Goal: Task Accomplishment & Management: Complete application form

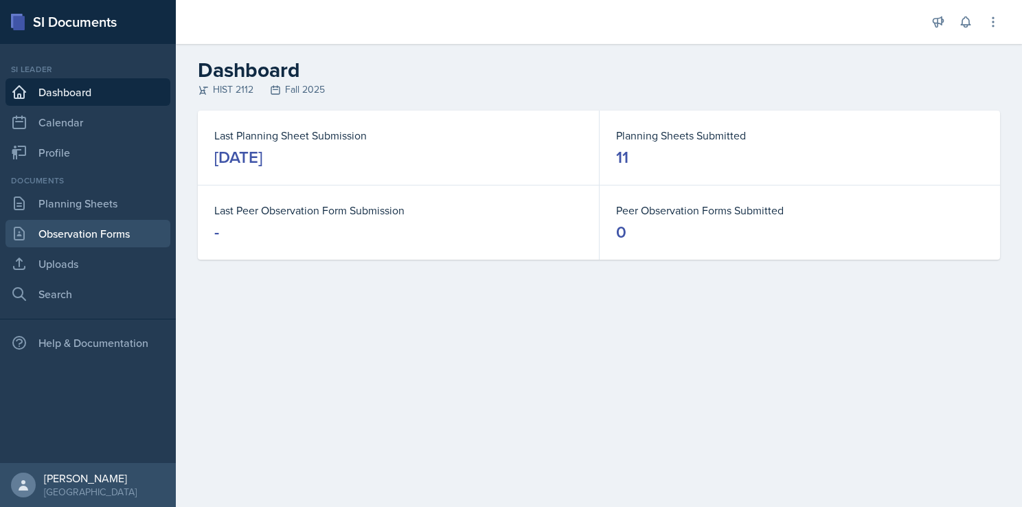
click at [121, 222] on link "Observation Forms" at bounding box center [87, 233] width 165 height 27
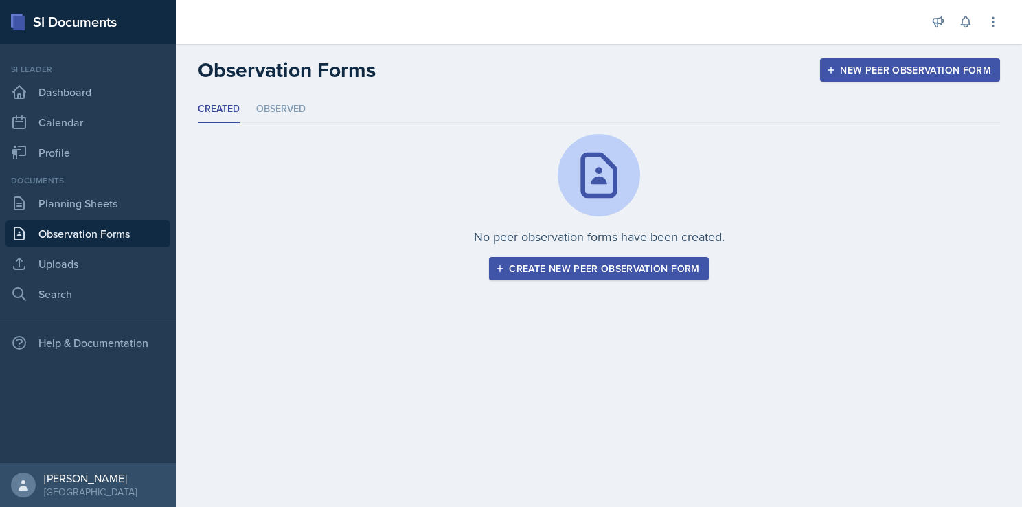
click at [888, 65] on div "New Peer Observation Form" at bounding box center [910, 70] width 162 height 11
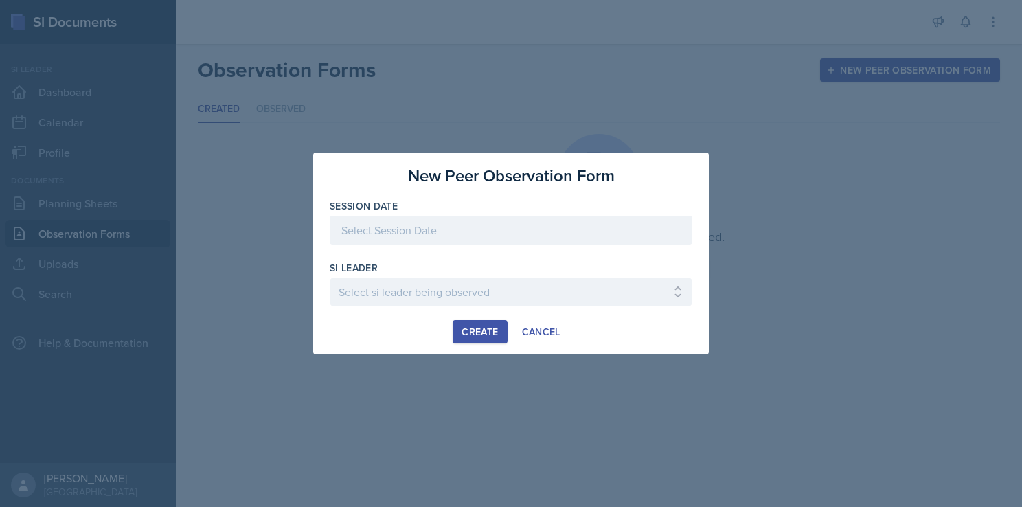
click at [506, 240] on div at bounding box center [511, 230] width 363 height 29
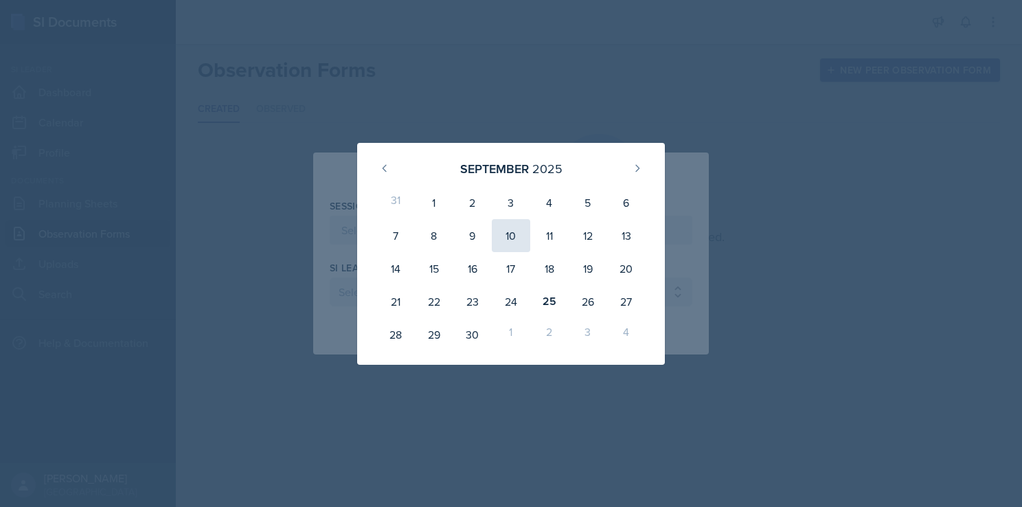
click at [524, 236] on div "10" at bounding box center [511, 235] width 38 height 33
type input "[DATE]"
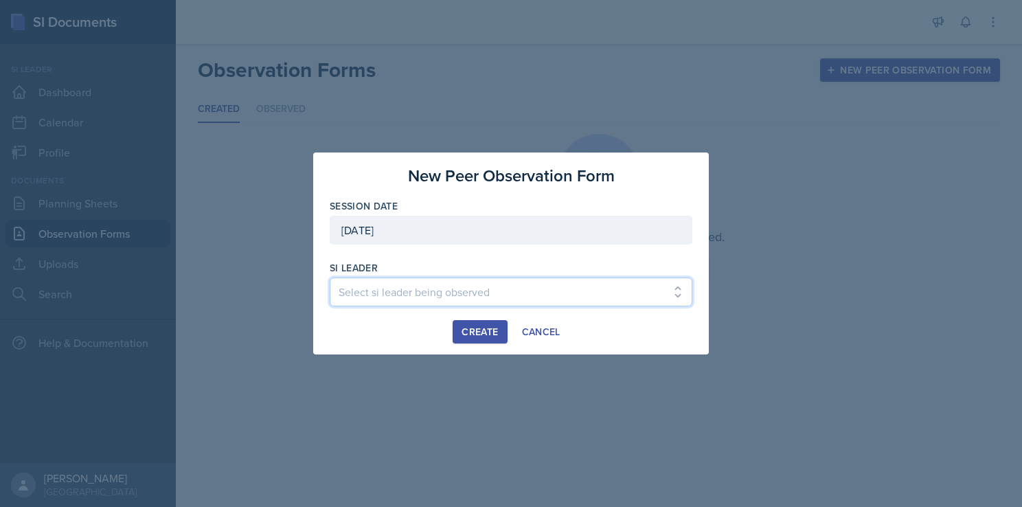
click at [462, 297] on select "Select si leader being observed [PERSON_NAME] / PSYC 2500 / The Phantoms of The…" at bounding box center [511, 292] width 363 height 29
select select "49d72e53-4f85-4919-816a-37354622ab04"
click at [330, 278] on select "Select si leader being observed [PERSON_NAME] / PSYC 2500 / The Phantoms of The…" at bounding box center [511, 292] width 363 height 29
click at [482, 335] on div "Create" at bounding box center [480, 331] width 36 height 11
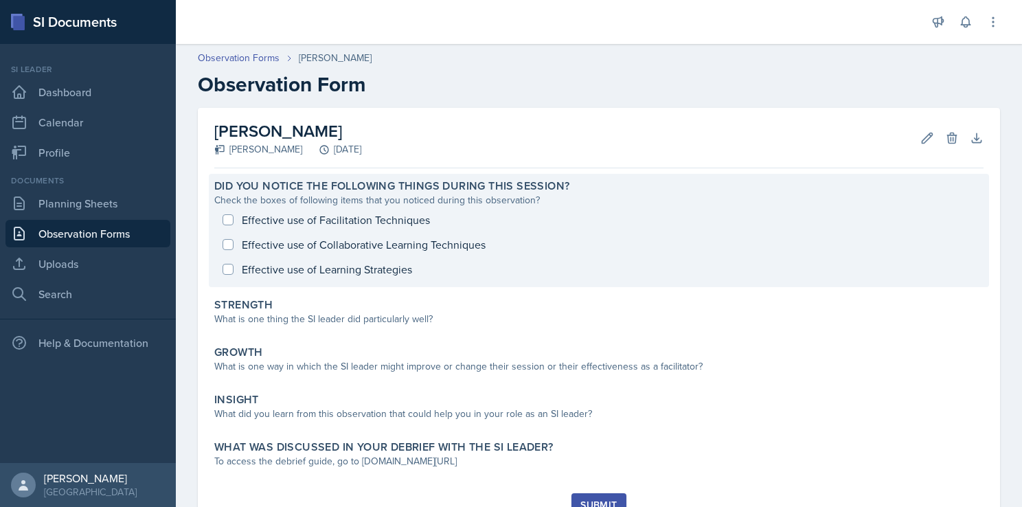
click at [230, 219] on div "Effective use of Facilitation Techniques Effective use of Collaborative Learnin…" at bounding box center [599, 245] width 770 height 74
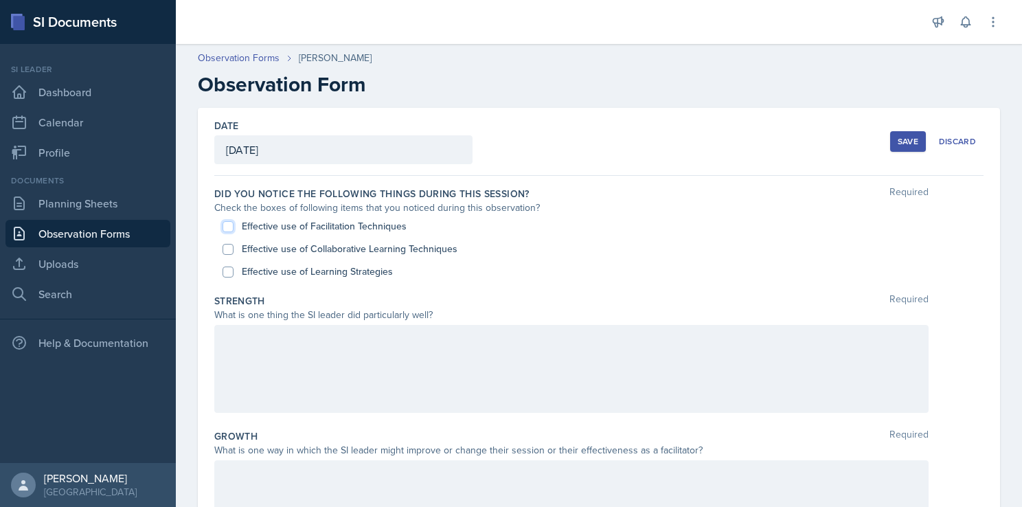
click at [227, 227] on input "Effective use of Facilitation Techniques" at bounding box center [228, 226] width 11 height 11
checkbox input "true"
click at [227, 247] on input "Effective use of Collaborative Learning Techniques" at bounding box center [228, 249] width 11 height 11
checkbox input "true"
click at [227, 273] on input "Effective use of Learning Strategies" at bounding box center [228, 272] width 11 height 11
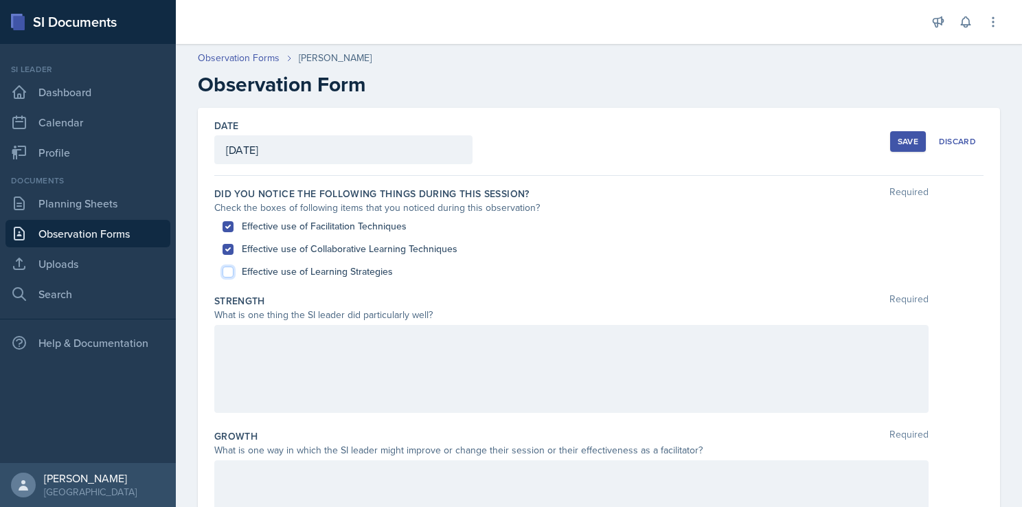
checkbox input "true"
drag, startPoint x: 341, startPoint y: 424, endPoint x: 349, endPoint y: 385, distance: 40.0
click at [349, 385] on div "Did you notice the following things during this session? Required Check the box…" at bounding box center [599, 508] width 770 height 665
click at [349, 385] on div at bounding box center [571, 369] width 715 height 88
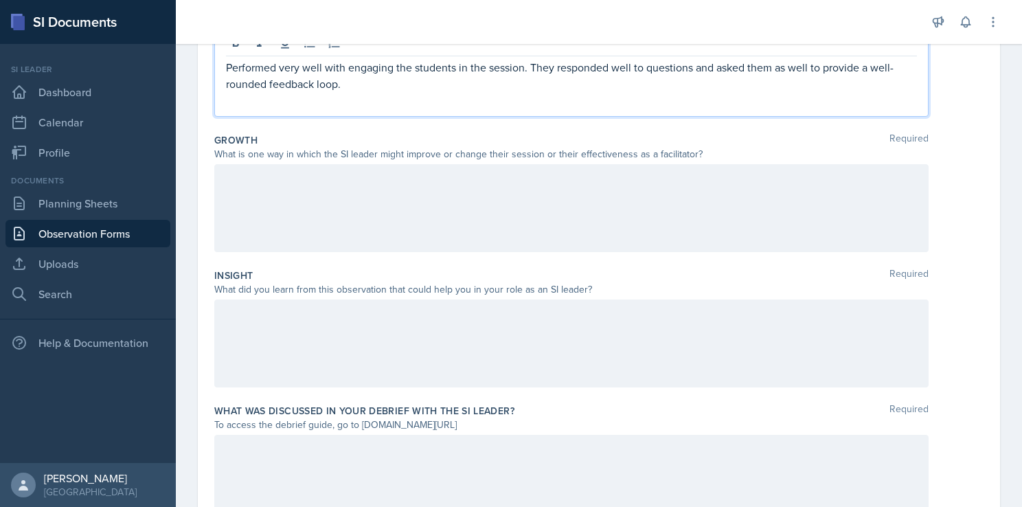
scroll to position [366, 0]
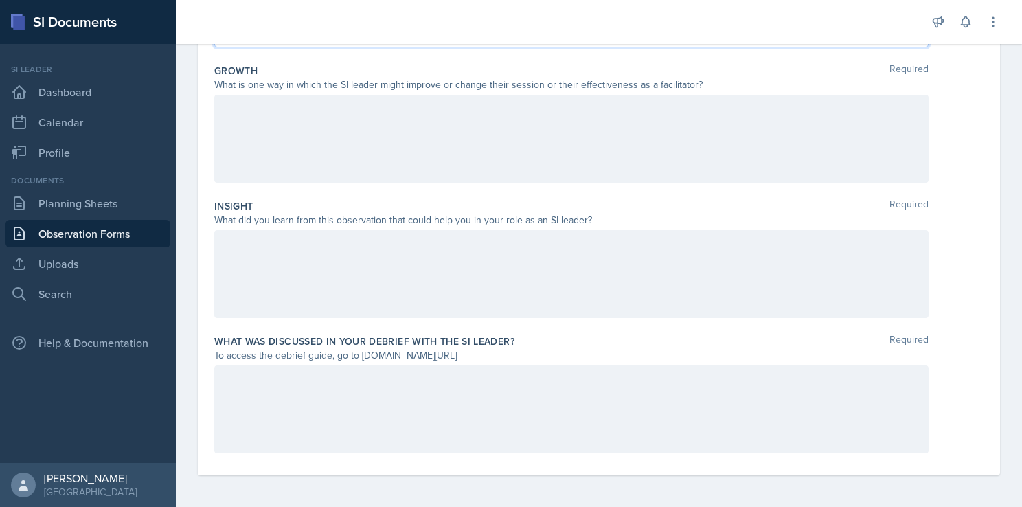
click at [404, 262] on div at bounding box center [571, 274] width 715 height 88
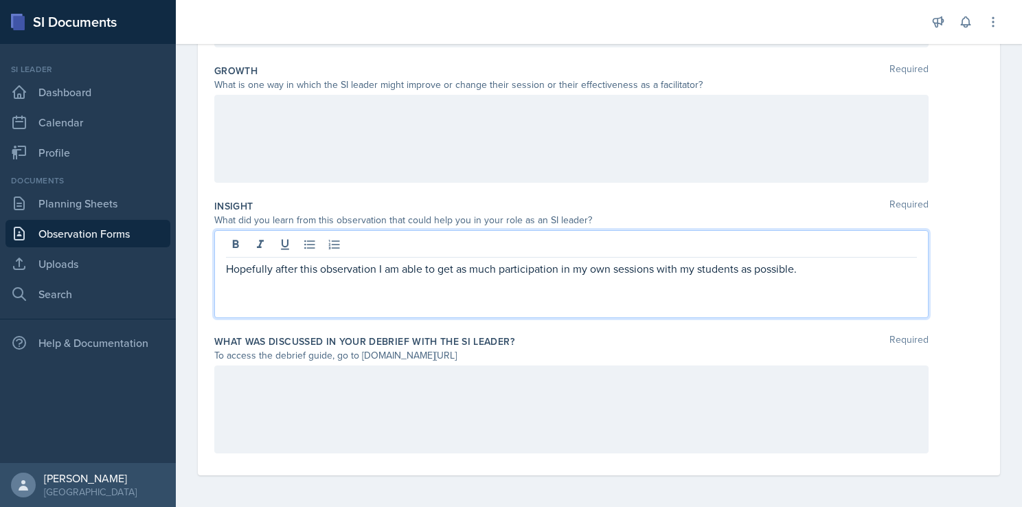
click at [370, 396] on div at bounding box center [571, 410] width 715 height 88
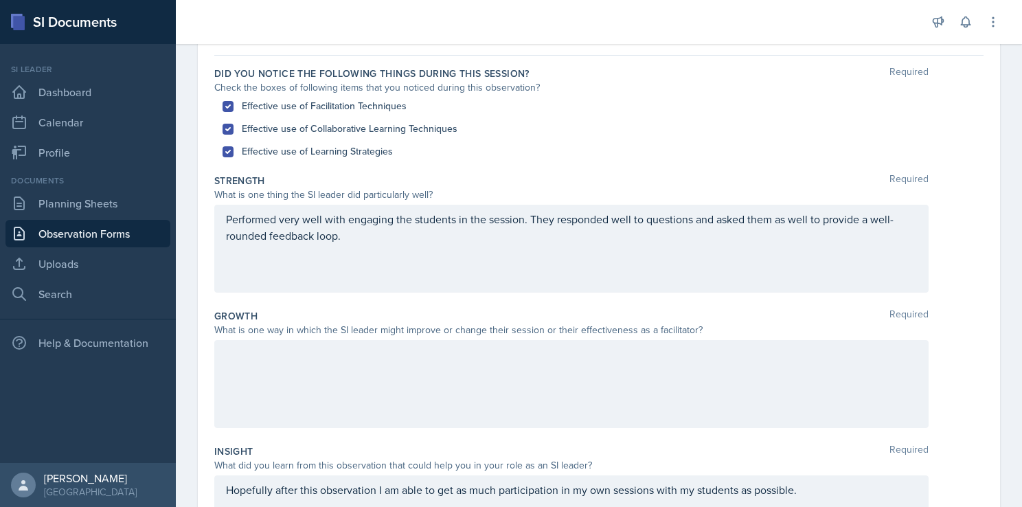
click at [432, 392] on div at bounding box center [571, 384] width 715 height 88
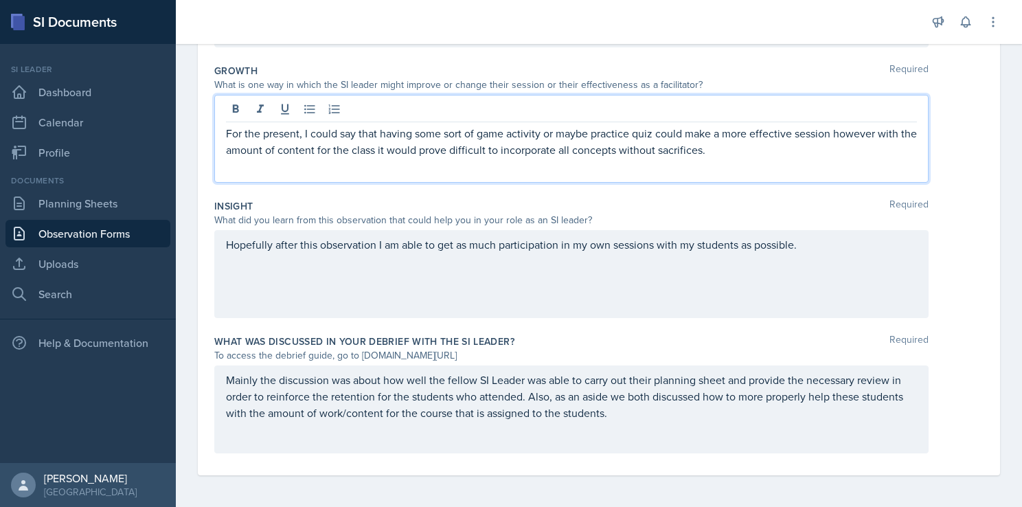
click at [694, 361] on div "To access the debrief guide, go to [DOMAIN_NAME][URL]" at bounding box center [571, 355] width 715 height 14
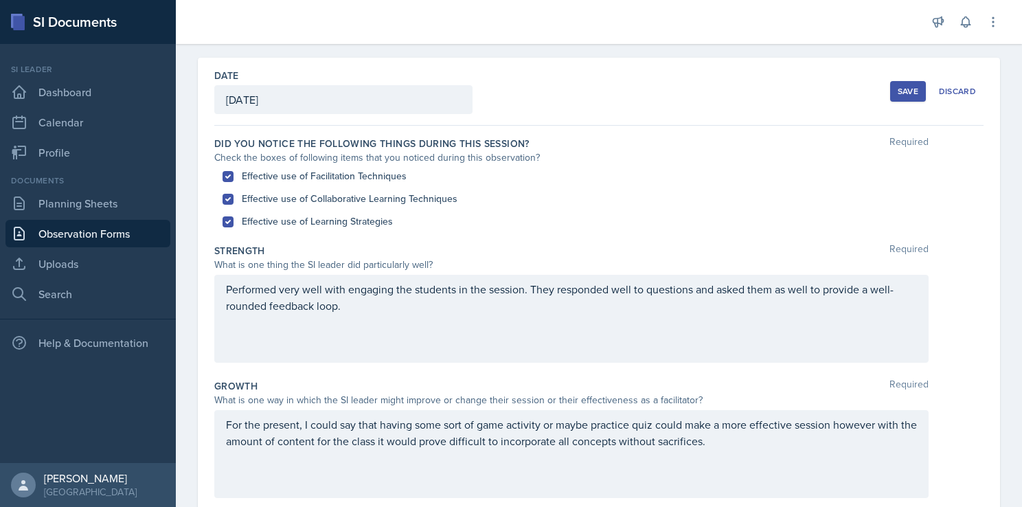
scroll to position [0, 0]
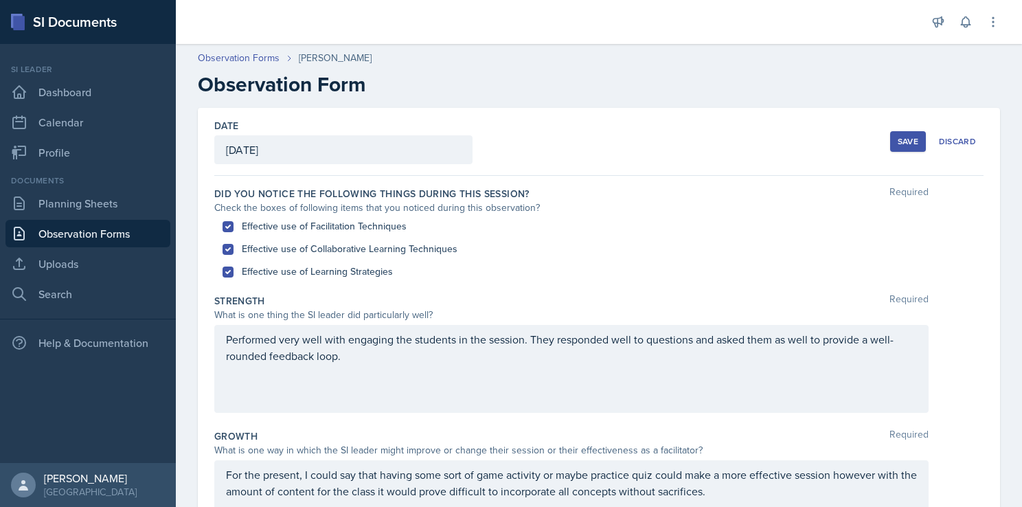
click at [898, 136] on div "Save" at bounding box center [908, 141] width 21 height 11
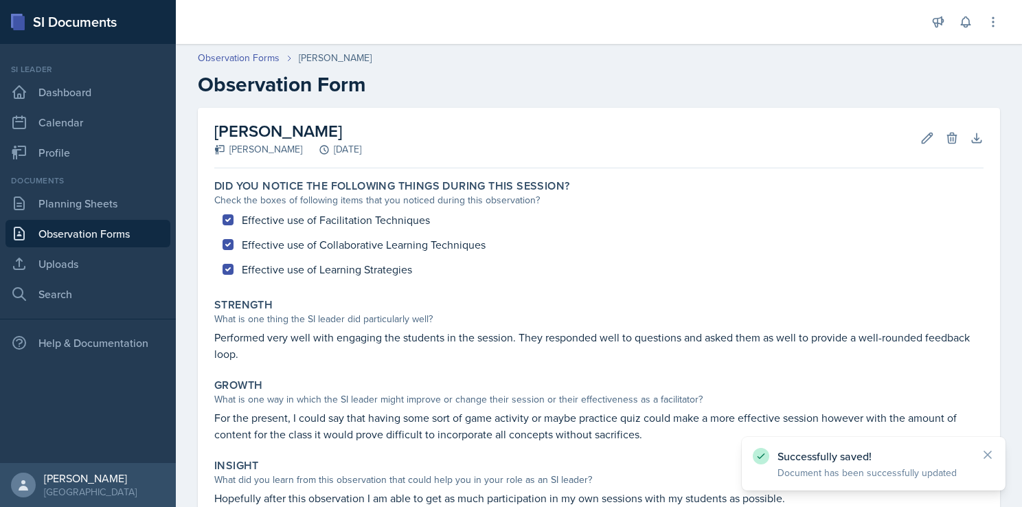
scroll to position [190, 0]
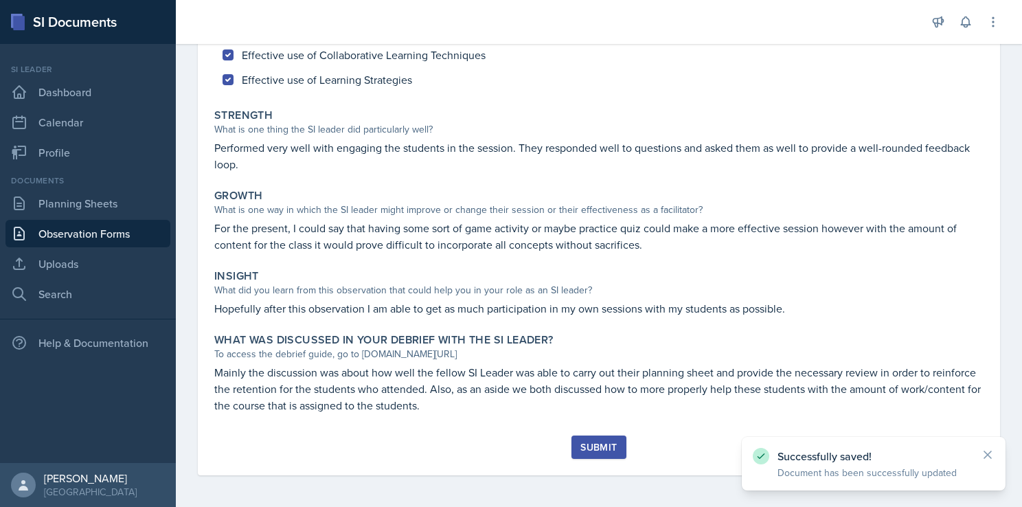
click at [588, 444] on div "Submit" at bounding box center [599, 447] width 36 height 11
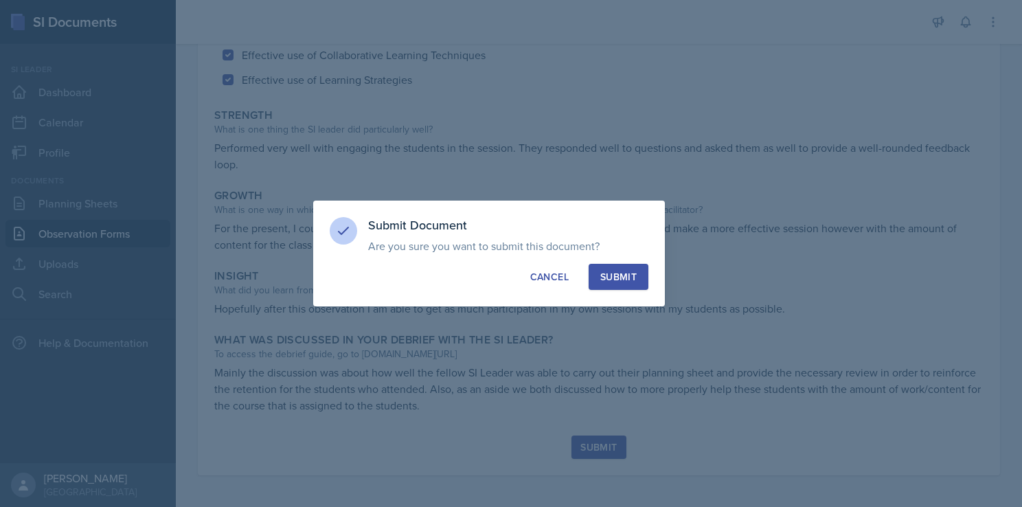
click at [612, 273] on div "Submit" at bounding box center [619, 277] width 36 height 14
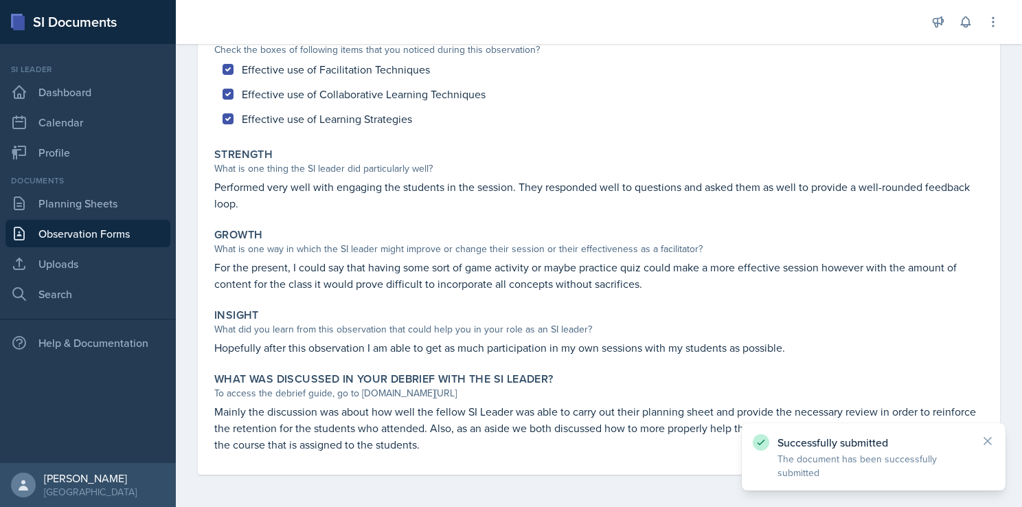
scroll to position [0, 0]
